Goal: Task Accomplishment & Management: Manage account settings

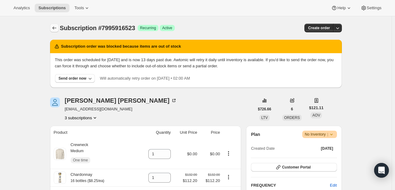
click at [53, 27] on icon "Subscriptions" at bounding box center [54, 28] width 6 height 6
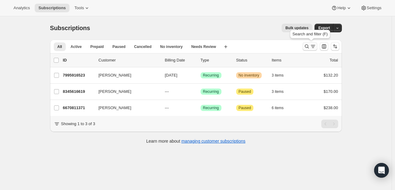
click at [310, 47] on icon "Search and filter results" at bounding box center [307, 46] width 6 height 6
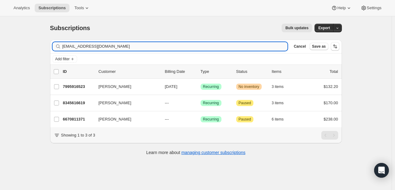
click at [127, 44] on input "[EMAIL_ADDRESS][DOMAIN_NAME]" at bounding box center [175, 46] width 226 height 9
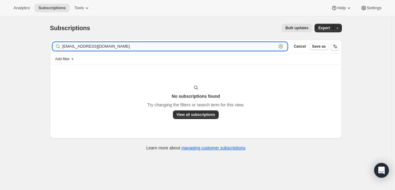
click at [117, 46] on input "[EMAIL_ADDRESS][DOMAIN_NAME]" at bounding box center [169, 46] width 215 height 9
paste input "[PERSON_NAME]"
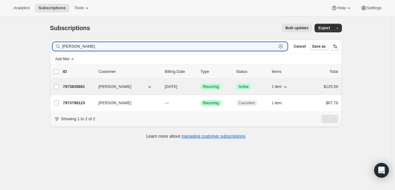
type input "[PERSON_NAME]"
click at [74, 85] on p "7973830891" at bounding box center [78, 87] width 31 height 6
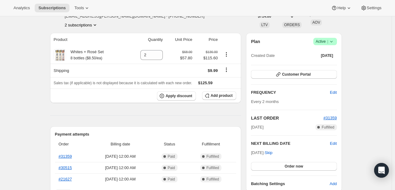
scroll to position [31, 0]
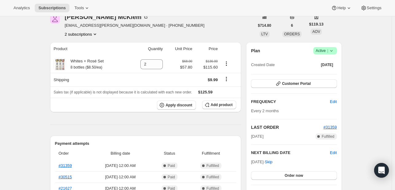
click at [332, 50] on icon at bounding box center [331, 51] width 2 height 2
click at [327, 71] on span "Cancel subscription" at bounding box center [324, 73] width 35 height 5
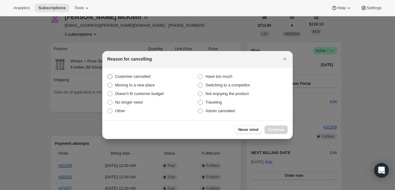
click at [137, 74] on span "Customer cancelled" at bounding box center [132, 76] width 35 height 5
click at [108, 74] on input "Customer cancelled" at bounding box center [108, 74] width 0 height 0
radio input "true"
click at [276, 130] on span "Continue" at bounding box center [276, 129] width 16 height 5
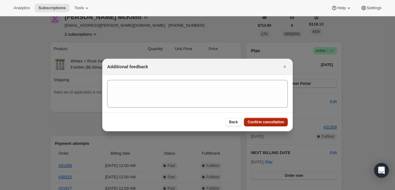
click at [267, 121] on span "Confirm cancellation" at bounding box center [266, 122] width 37 height 5
